Goal: Task Accomplishment & Management: Use online tool/utility

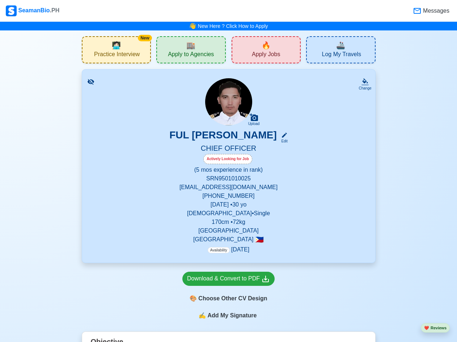
click at [343, 49] on span "🚢" at bounding box center [340, 45] width 9 height 11
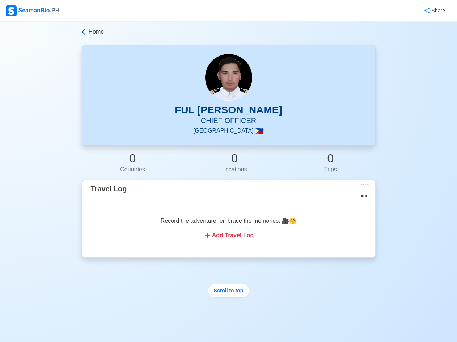
click at [89, 34] on span "Home" at bounding box center [97, 32] width 16 height 9
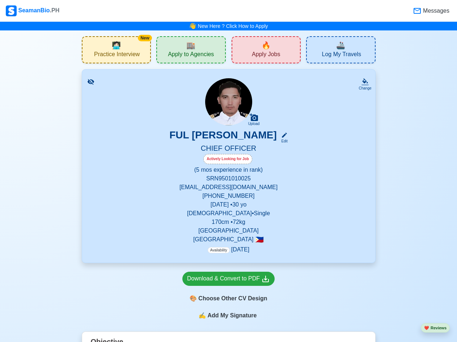
click at [125, 52] on span "Practice Interview" at bounding box center [117, 55] width 46 height 9
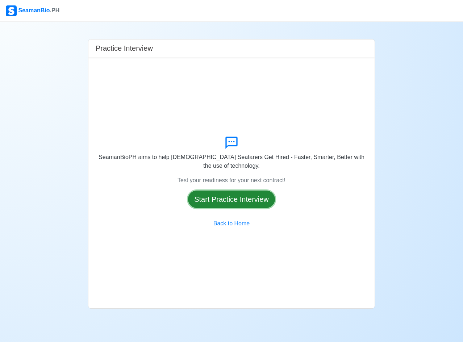
click at [223, 194] on button "Start Practice Interview" at bounding box center [231, 198] width 87 height 17
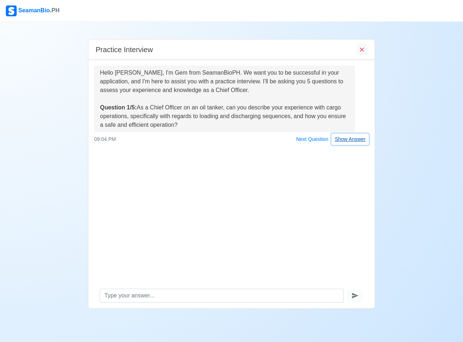
click at [349, 141] on button "Show Answer" at bounding box center [349, 139] width 37 height 11
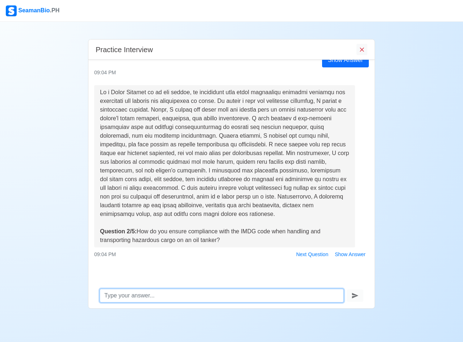
scroll to position [98, 0]
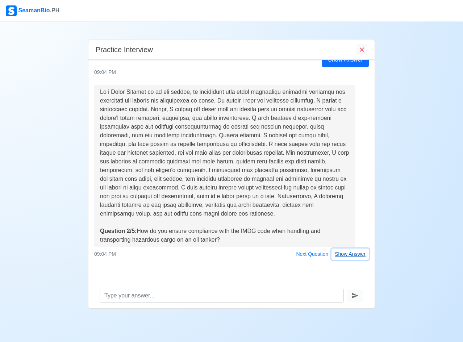
click at [352, 255] on button "Show Answer" at bounding box center [349, 253] width 37 height 11
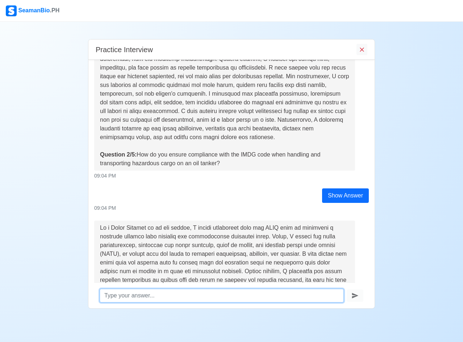
scroll to position [331, 0]
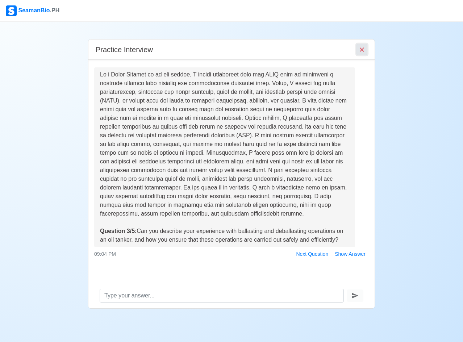
click at [361, 51] on icon "End Interview" at bounding box center [362, 49] width 4 height 4
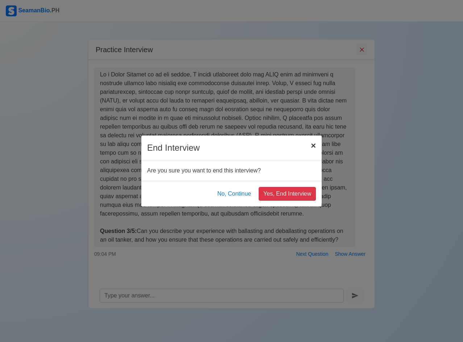
click at [315, 147] on span "×" at bounding box center [313, 146] width 5 height 10
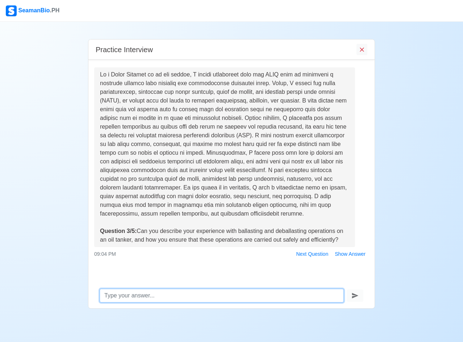
scroll to position [336, 0]
